Goal: Communication & Community: Share content

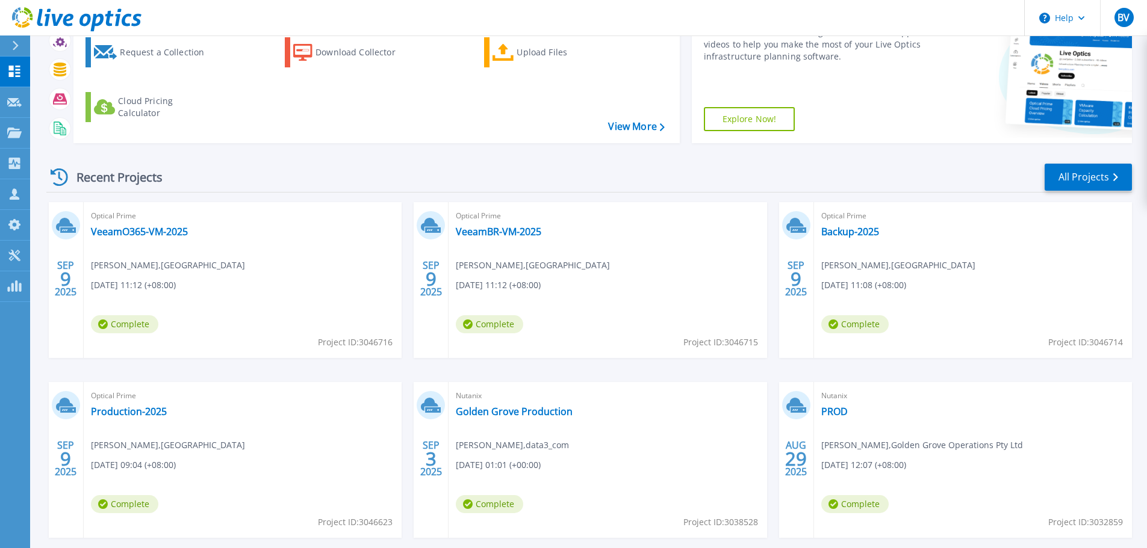
scroll to position [120, 0]
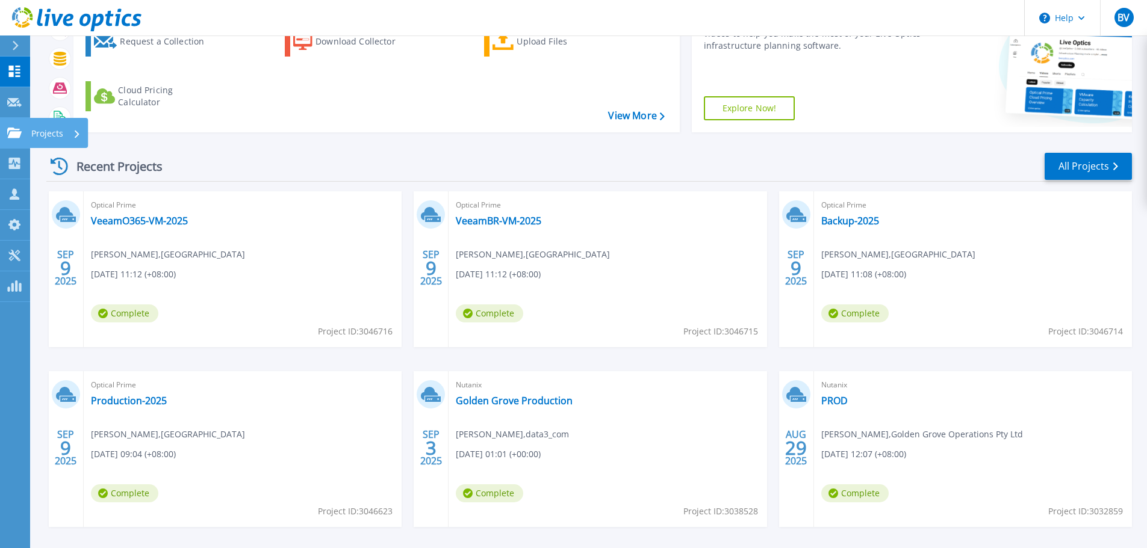
click at [54, 132] on p "Projects" at bounding box center [47, 133] width 32 height 31
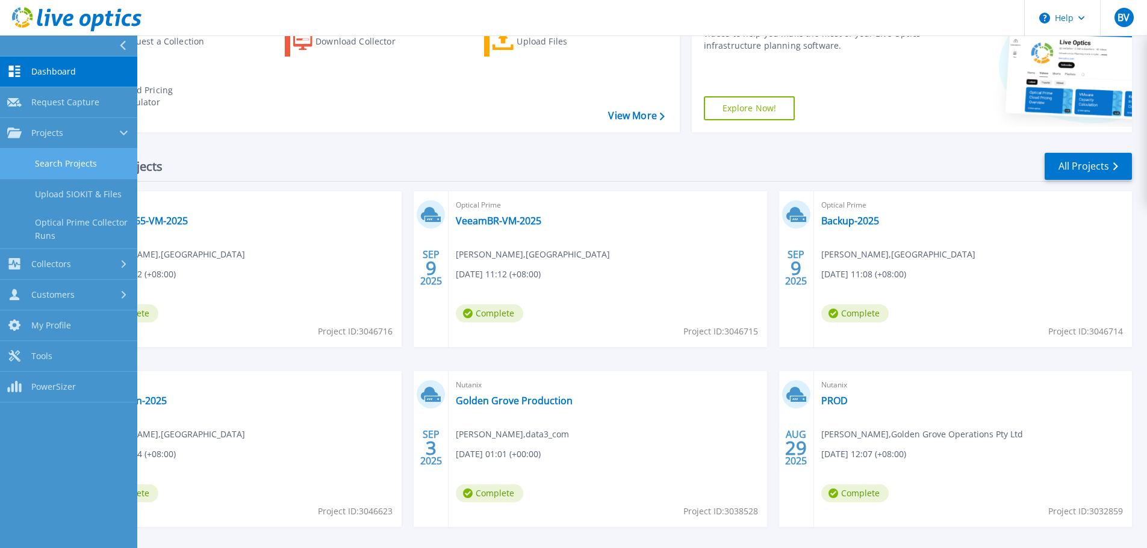
click at [104, 164] on link "Search Projects" at bounding box center [68, 164] width 137 height 31
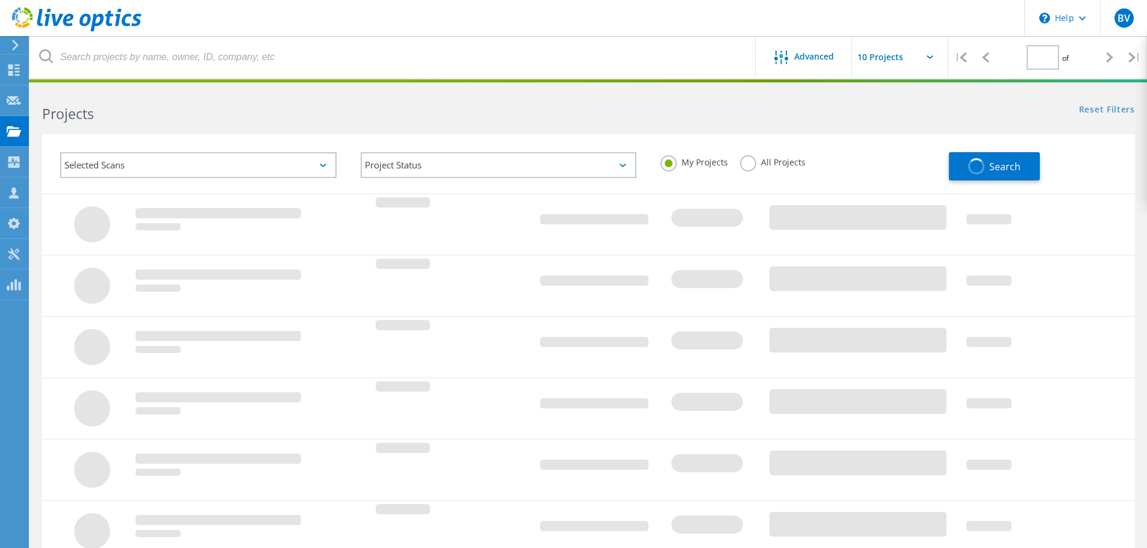
type input "1"
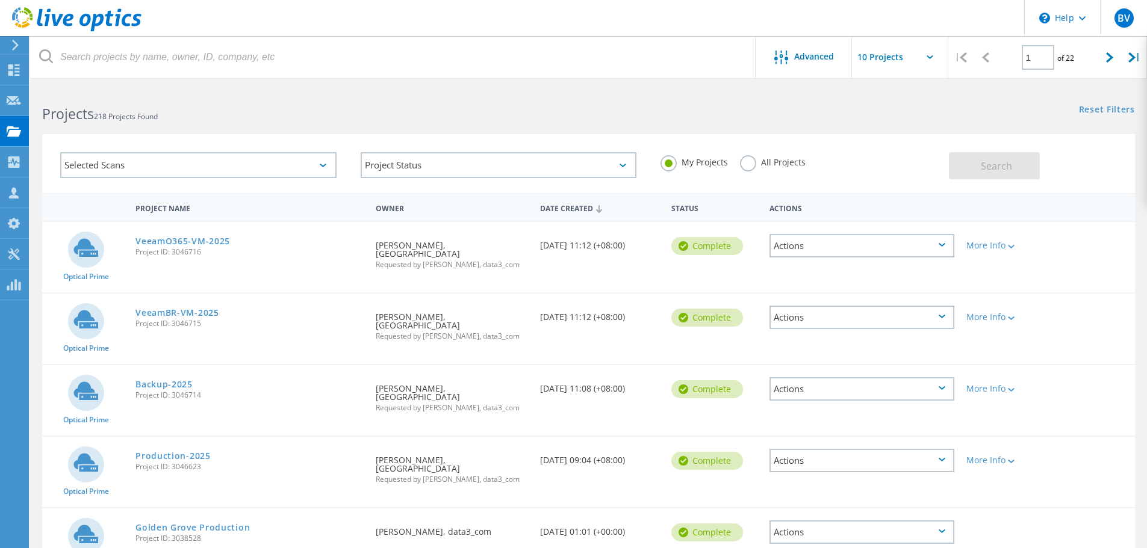
click at [309, 167] on div "Selected Scans" at bounding box center [198, 165] width 276 height 26
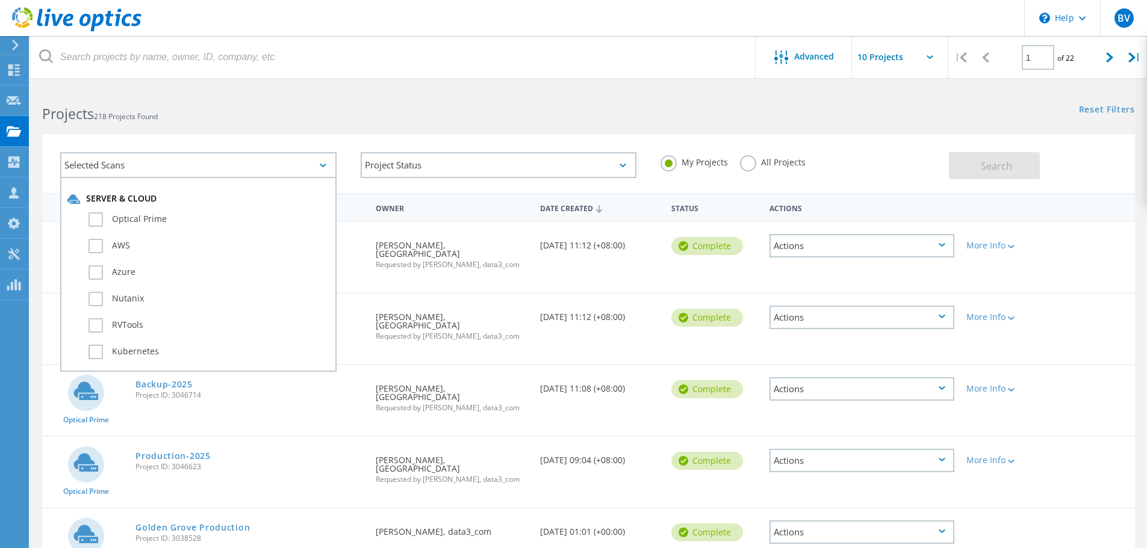
click at [365, 109] on h2 "Projects 218 Projects Found" at bounding box center [309, 114] width 534 height 20
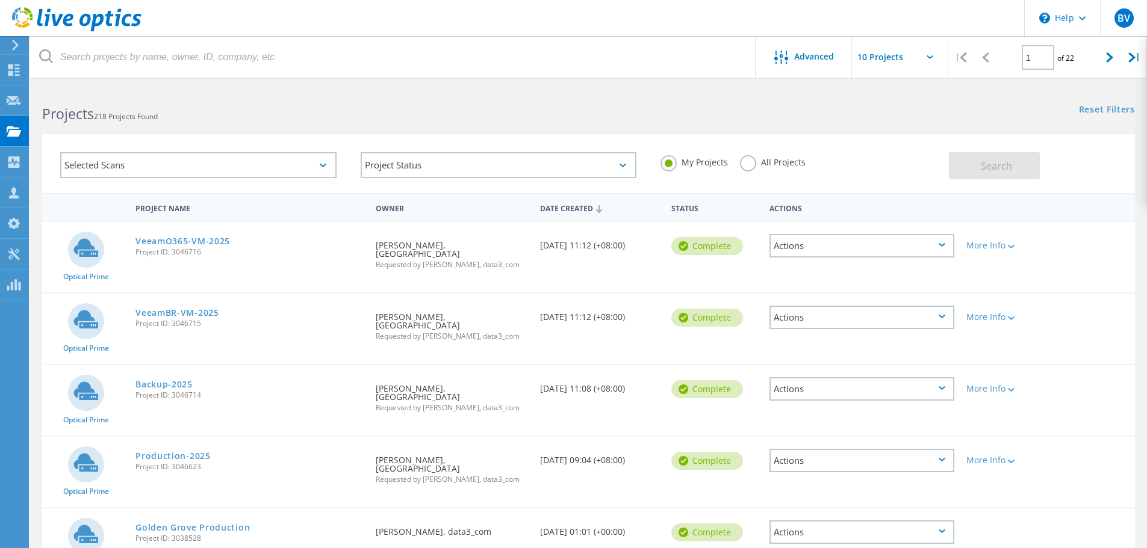
click at [872, 249] on div "Actions" at bounding box center [861, 245] width 185 height 23
click at [831, 128] on div "Selected Scans Project Status In Progress Complete Published Anonymous Archived…" at bounding box center [588, 156] width 1116 height 74
click at [881, 394] on div "Actions" at bounding box center [861, 388] width 185 height 23
click at [816, 397] on div "Share" at bounding box center [861, 398] width 182 height 19
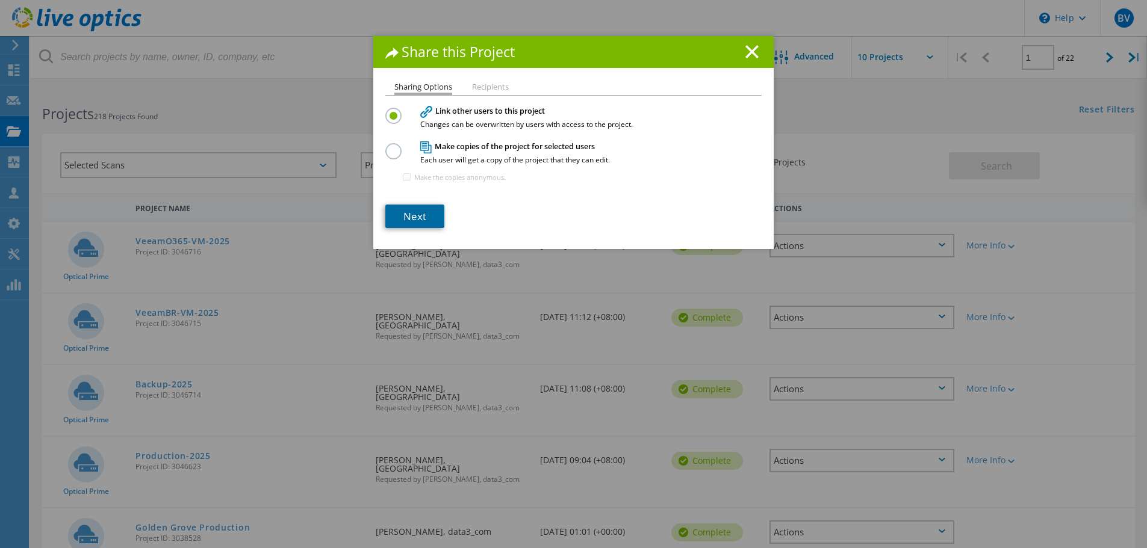
click at [415, 214] on link "Next" at bounding box center [414, 216] width 59 height 23
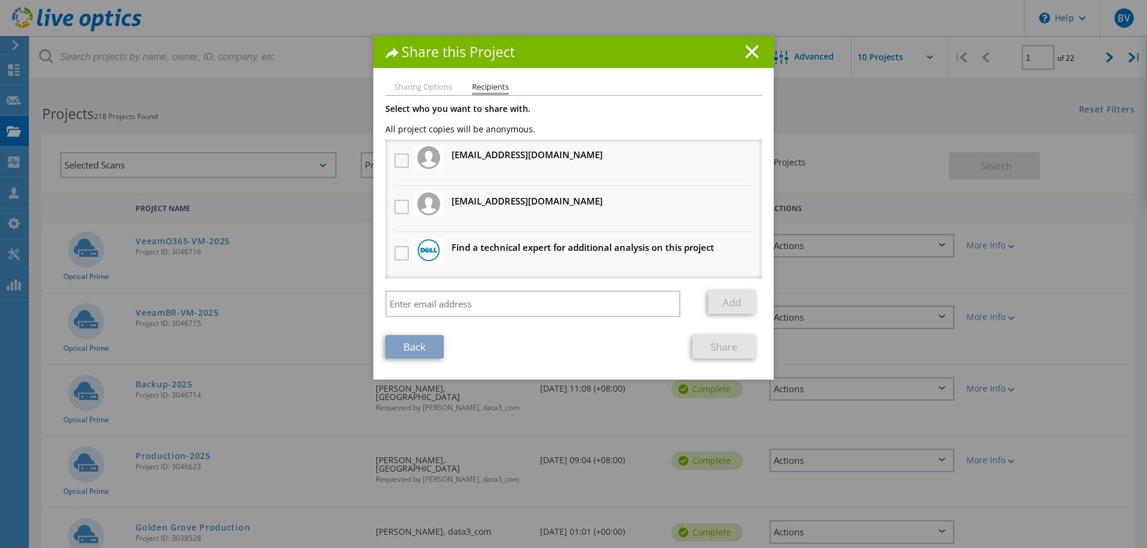
click at [400, 158] on label at bounding box center [402, 160] width 17 height 14
click at [0, 0] on input "checkbox" at bounding box center [0, 0] width 0 height 0
click at [723, 348] on link "Share" at bounding box center [723, 346] width 63 height 23
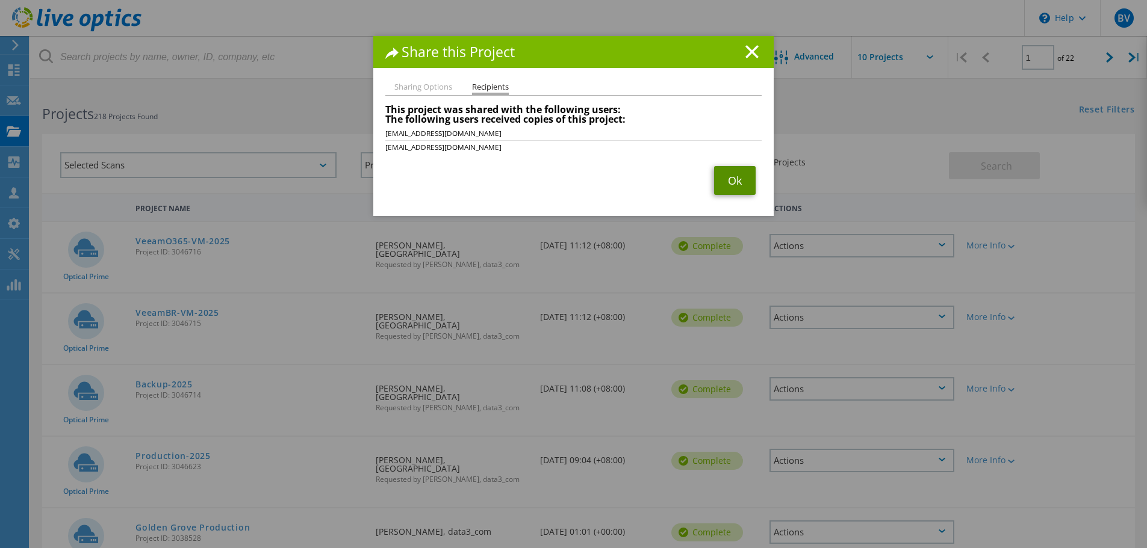
click at [732, 184] on link "Ok" at bounding box center [735, 180] width 42 height 29
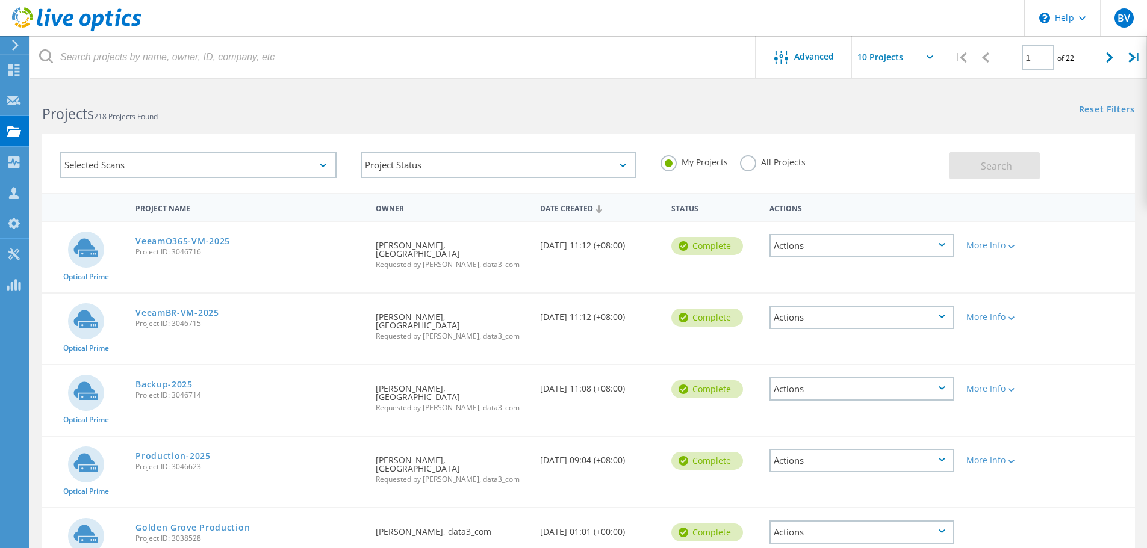
click at [937, 313] on div "Actions" at bounding box center [861, 317] width 185 height 23
click at [841, 330] on div "Share" at bounding box center [861, 327] width 182 height 19
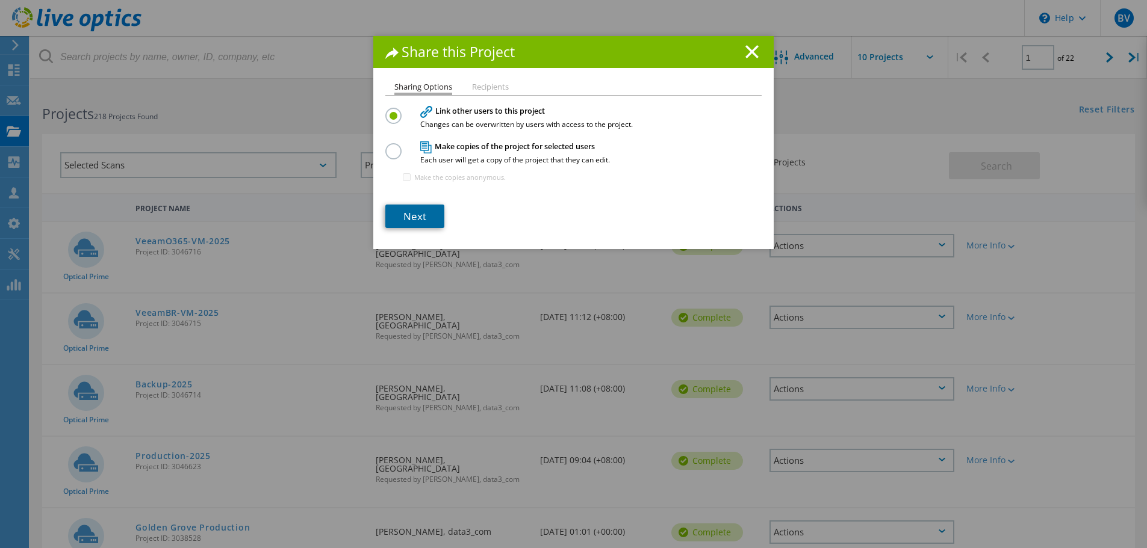
click at [414, 213] on link "Next" at bounding box center [414, 216] width 59 height 23
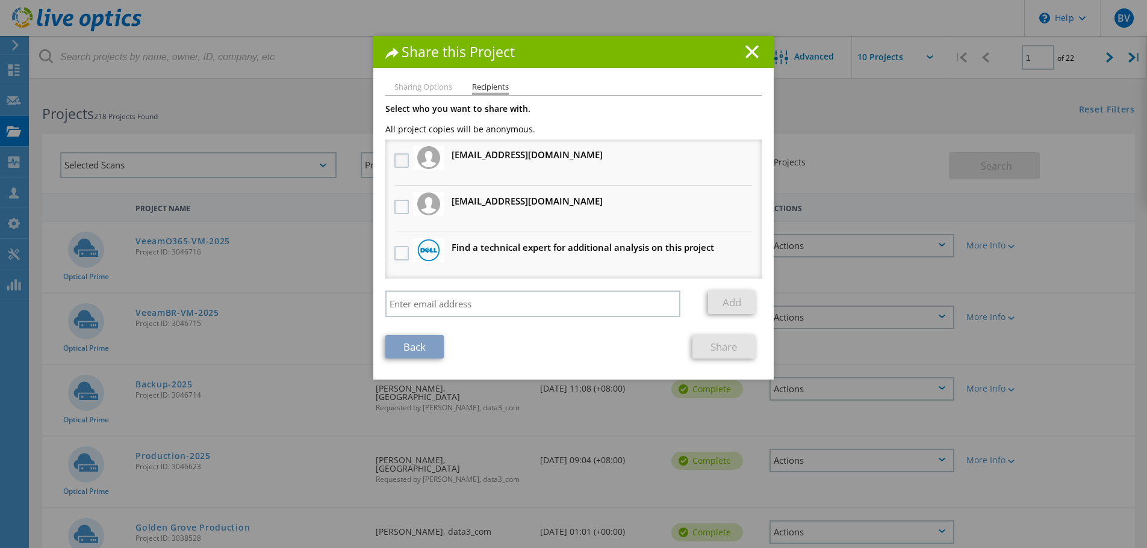
click at [395, 162] on label at bounding box center [402, 160] width 17 height 14
click at [0, 0] on input "checkbox" at bounding box center [0, 0] width 0 height 0
click at [725, 348] on link "Share" at bounding box center [723, 346] width 63 height 23
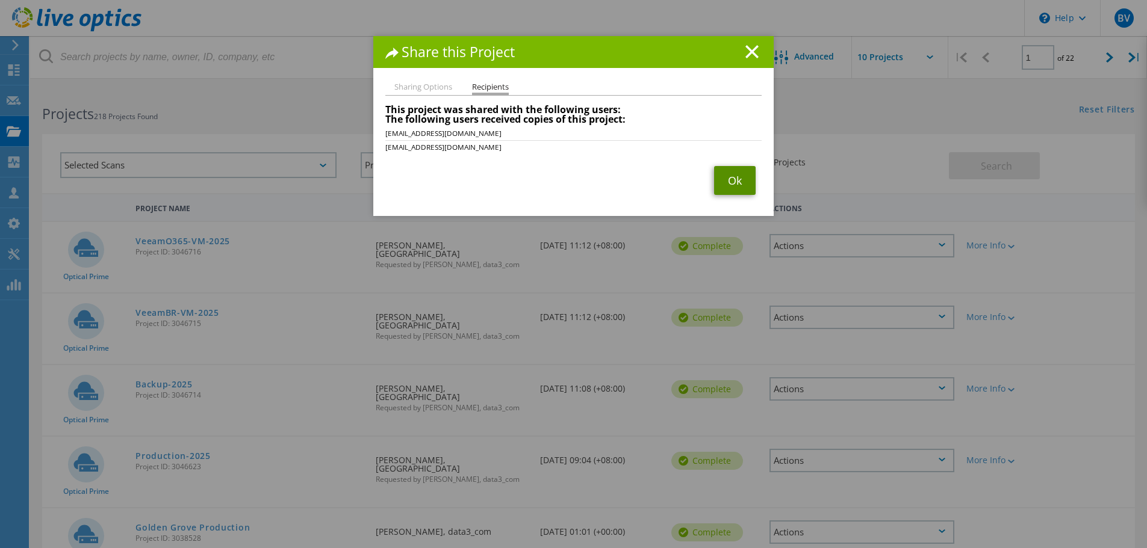
click at [741, 176] on link "Ok" at bounding box center [735, 180] width 42 height 29
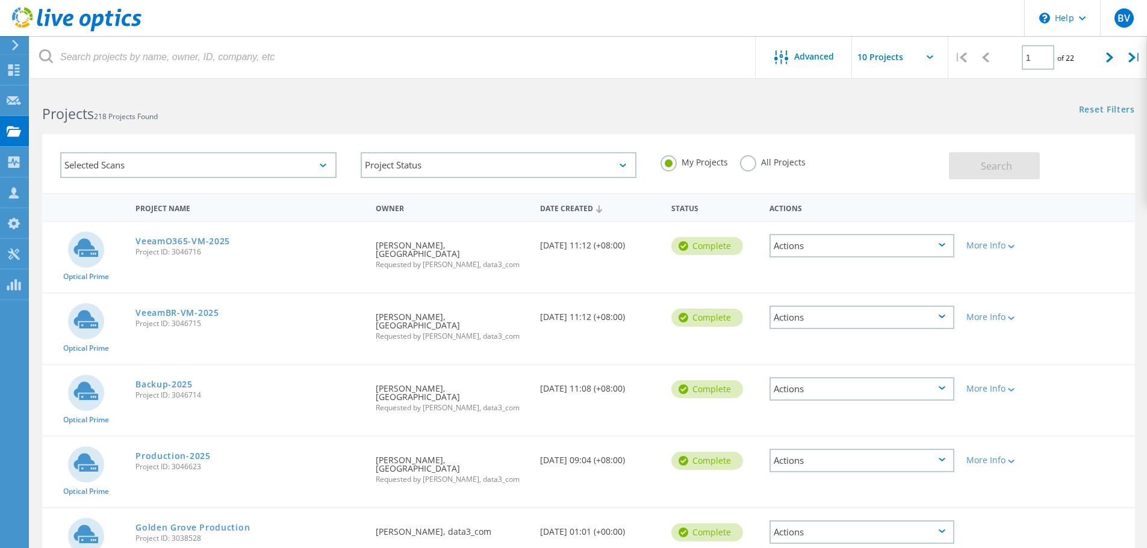
click at [943, 241] on div "Actions" at bounding box center [861, 245] width 185 height 23
click at [813, 255] on div "Share" at bounding box center [861, 255] width 182 height 19
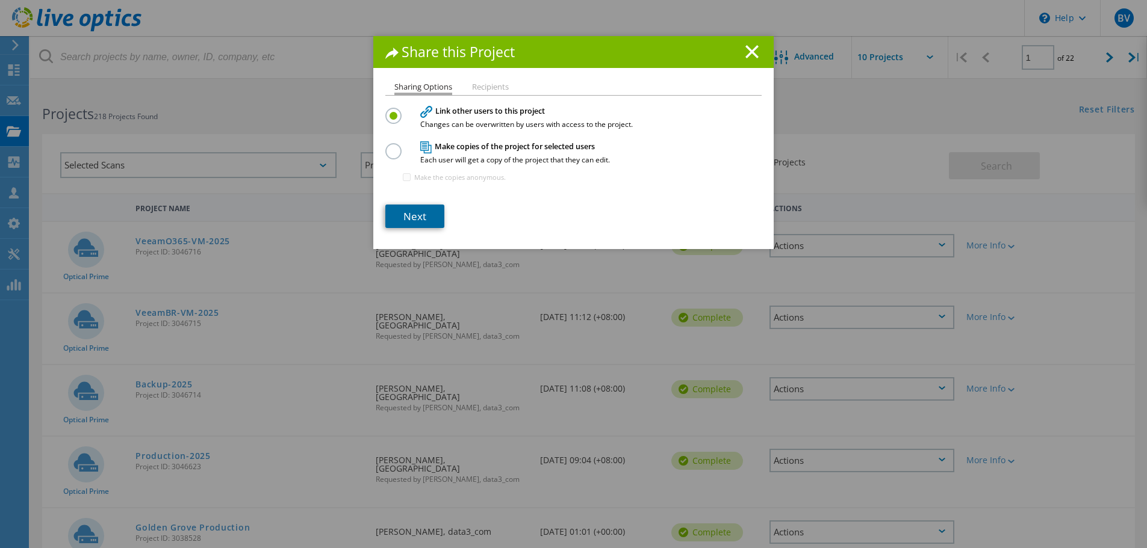
click at [424, 221] on link "Next" at bounding box center [414, 216] width 59 height 23
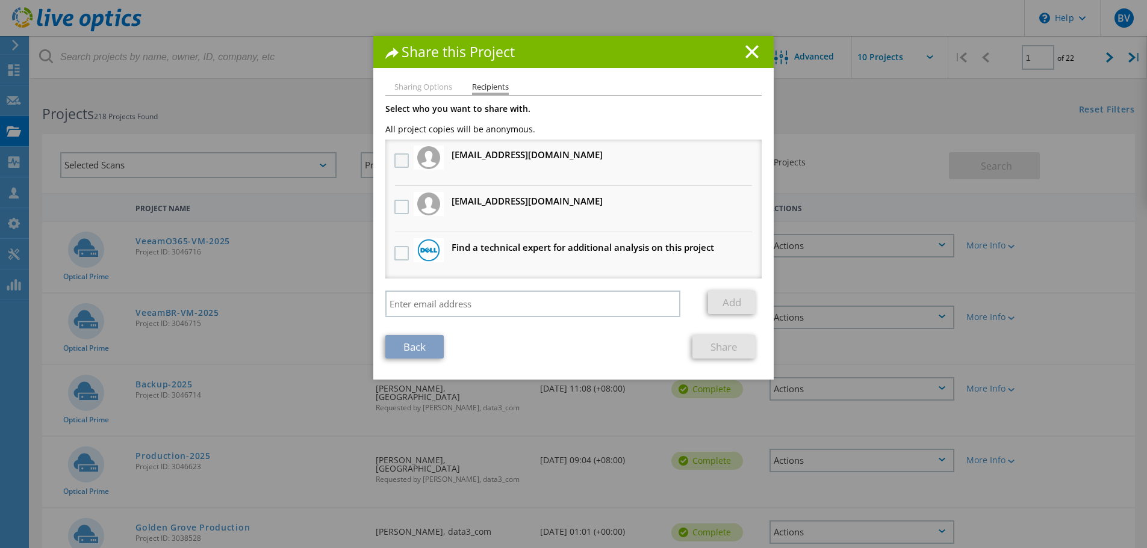
click at [403, 159] on label at bounding box center [402, 160] width 17 height 14
click at [0, 0] on input "checkbox" at bounding box center [0, 0] width 0 height 0
click at [731, 348] on link "Share" at bounding box center [723, 346] width 63 height 23
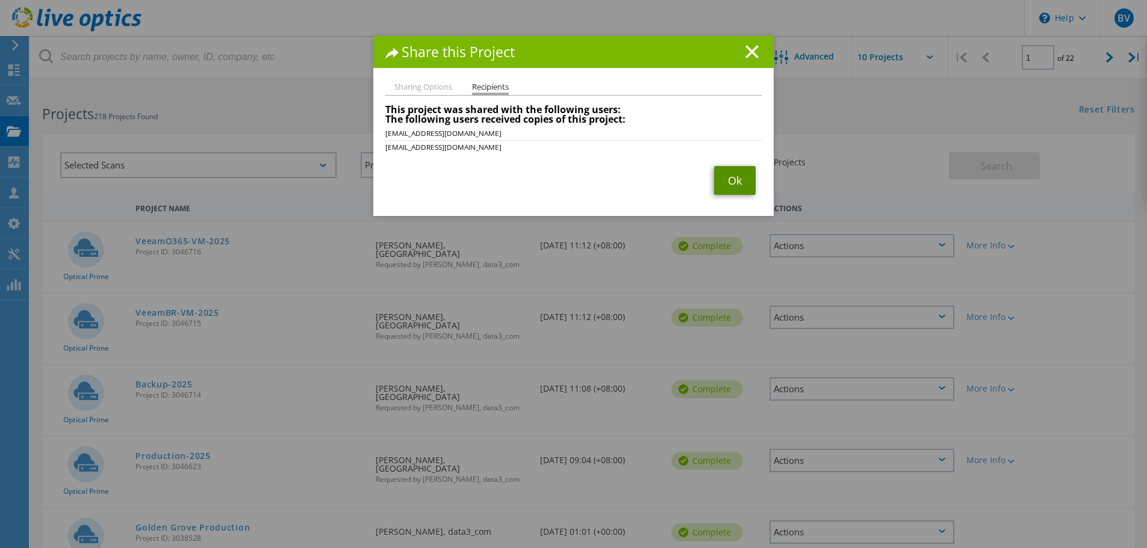
click at [746, 182] on link "Ok" at bounding box center [735, 180] width 42 height 29
